Goal: Information Seeking & Learning: Understand process/instructions

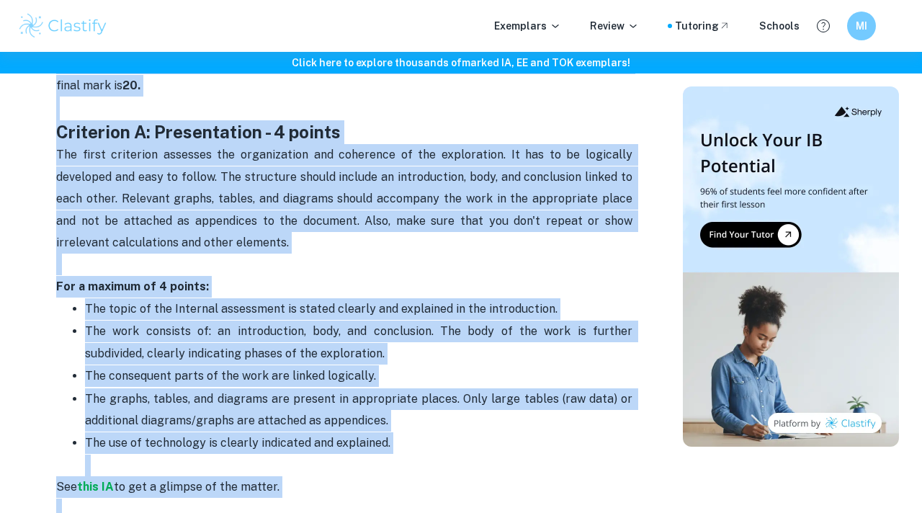
scroll to position [487, 0]
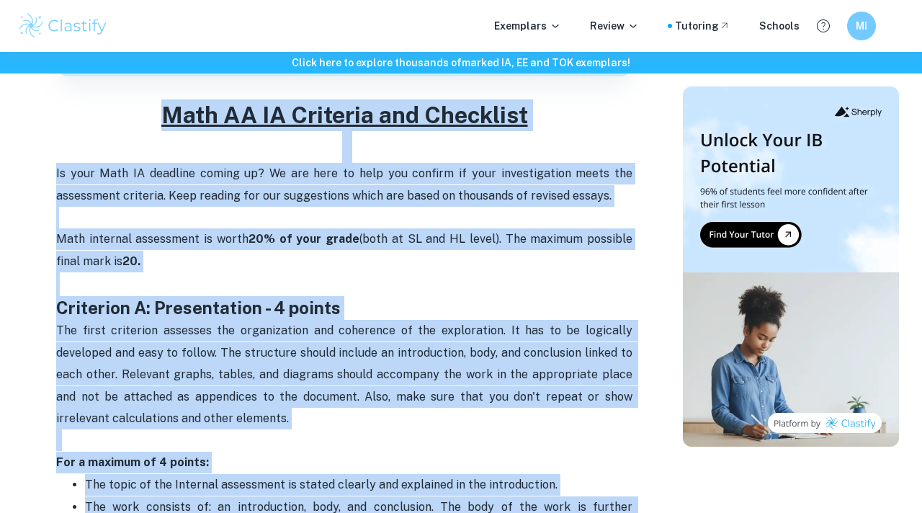
drag, startPoint x: 427, startPoint y: 311, endPoint x: 133, endPoint y: 122, distance: 349.0
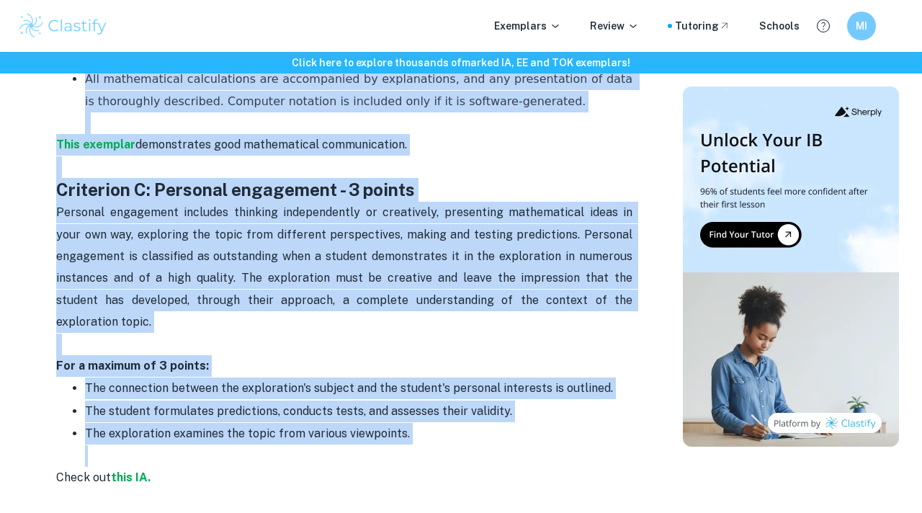
scroll to position [1454, 0]
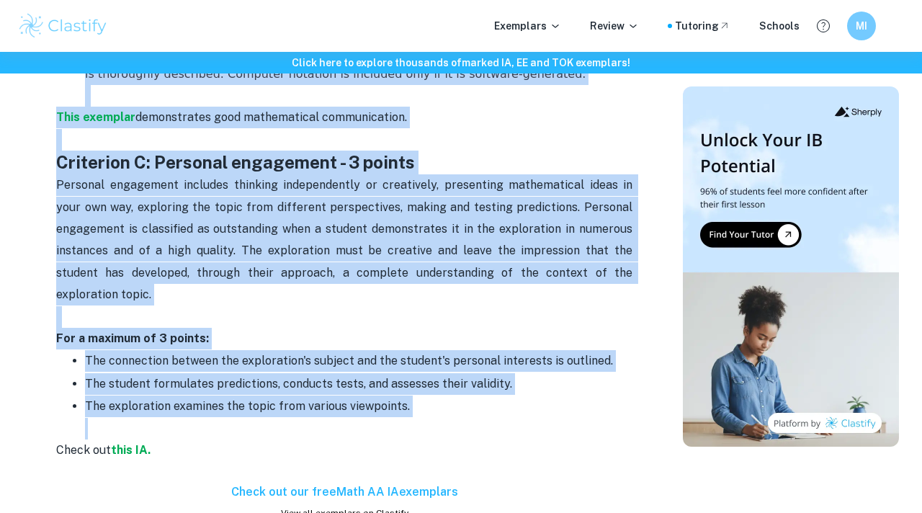
click at [253, 298] on p "Personal engagement includes thinking independently or creatively, presenting m…" at bounding box center [344, 250] width 576 height 153
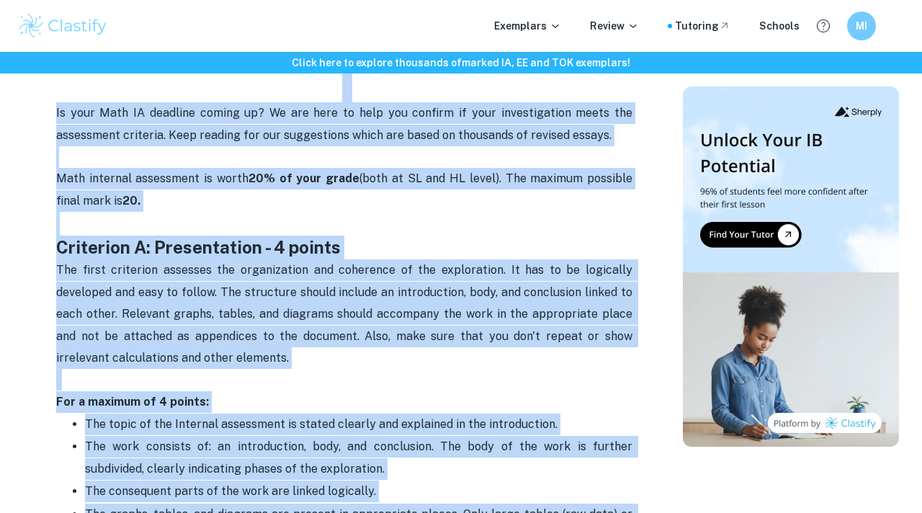
scroll to position [525, 0]
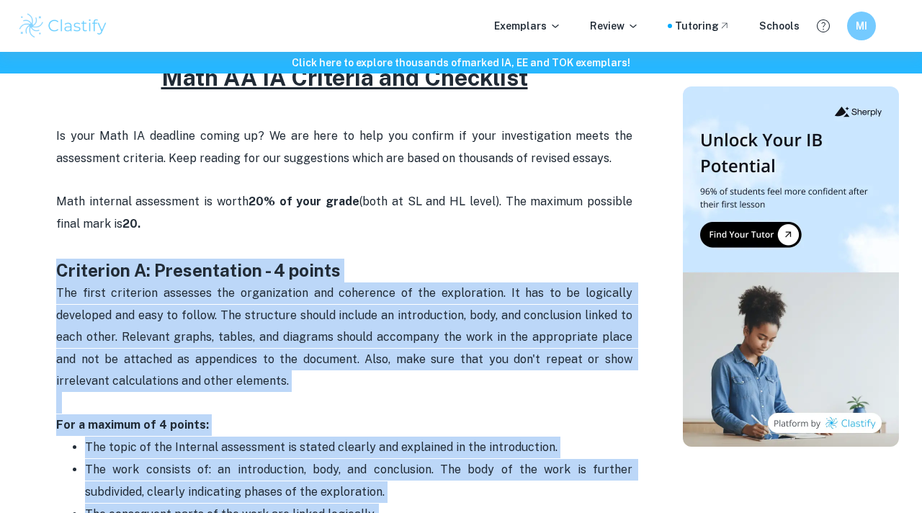
drag, startPoint x: 412, startPoint y: 380, endPoint x: 48, endPoint y: 263, distance: 383.1
copy div "Loremipsu D: Sitametconse - 8 adipis Eli seddo eiusmodte incididu utl etdolorem…"
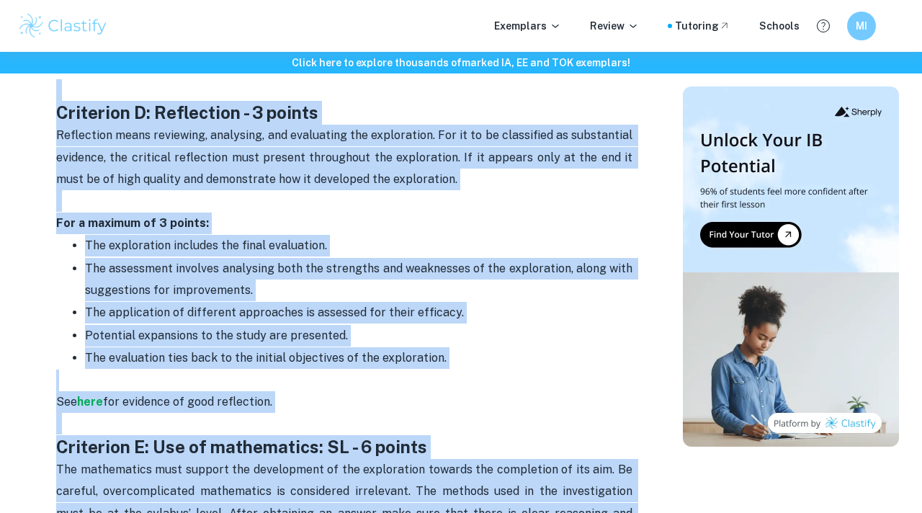
scroll to position [1899, 0]
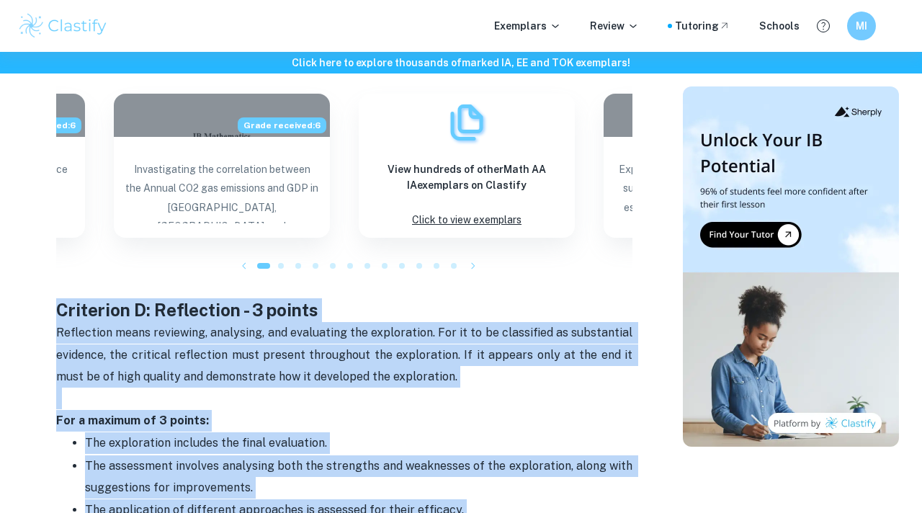
drag, startPoint x: 360, startPoint y: 419, endPoint x: 42, endPoint y: 294, distance: 342.3
copy div "Loremipsu D: Sitametcon - 7 adipis Elitseddoe tempo incididun, utlaboree, dol m…"
